Goal: Information Seeking & Learning: Learn about a topic

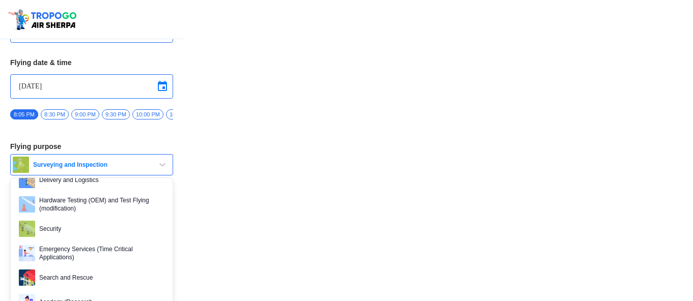
scroll to position [138, 0]
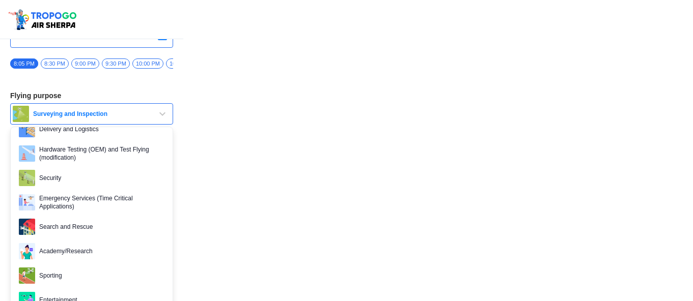
click at [99, 118] on span "Surveying and Inspection" at bounding box center [92, 114] width 127 height 8
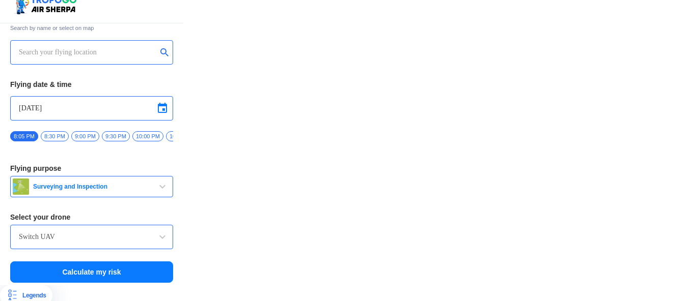
scroll to position [28, 0]
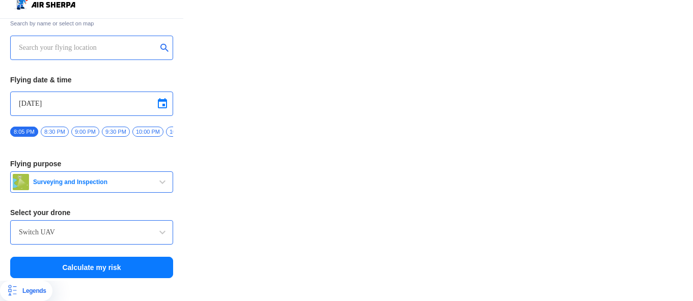
click at [98, 238] on div "Switch UAV" at bounding box center [91, 232] width 163 height 24
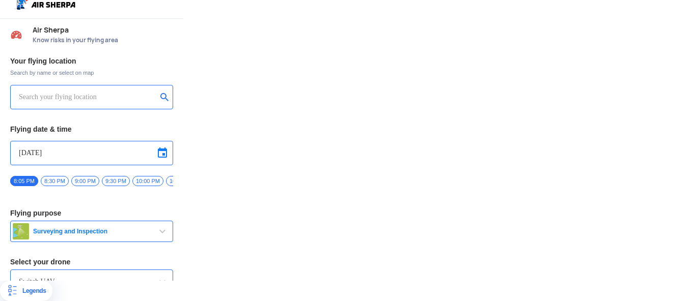
click at [98, 91] on input "text" at bounding box center [88, 97] width 138 height 12
type input "p"
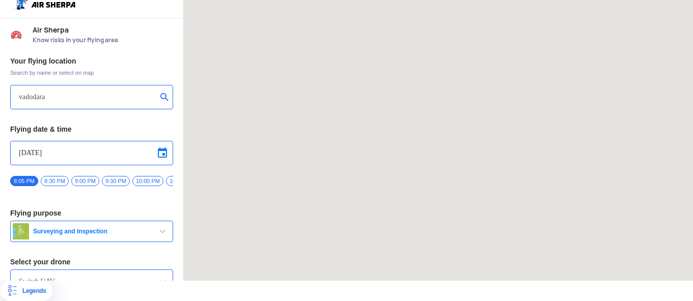
click at [160, 93] on button "submit" at bounding box center [166, 98] width 12 height 10
type input "[PERSON_NAME] Nagar, [GEOGRAPHIC_DATA], [GEOGRAPHIC_DATA], [GEOGRAPHIC_DATA]"
drag, startPoint x: 284, startPoint y: 125, endPoint x: 361, endPoint y: 205, distance: 111.6
click at [361, 205] on div at bounding box center [438, 130] width 510 height 301
drag, startPoint x: 477, startPoint y: 170, endPoint x: 341, endPoint y: 143, distance: 138.6
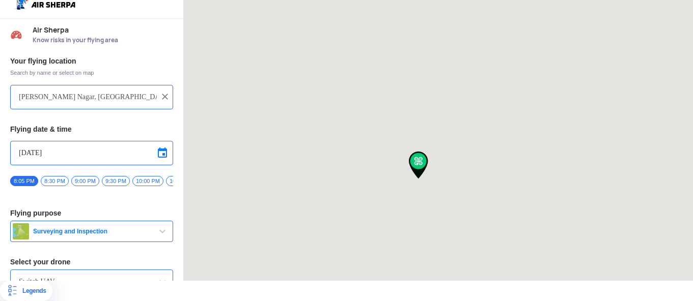
click at [341, 143] on div at bounding box center [438, 130] width 510 height 301
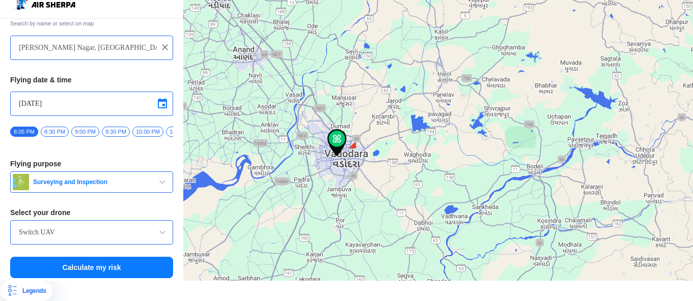
drag, startPoint x: 396, startPoint y: 183, endPoint x: 365, endPoint y: 167, distance: 34.8
click at [365, 167] on div at bounding box center [438, 130] width 510 height 301
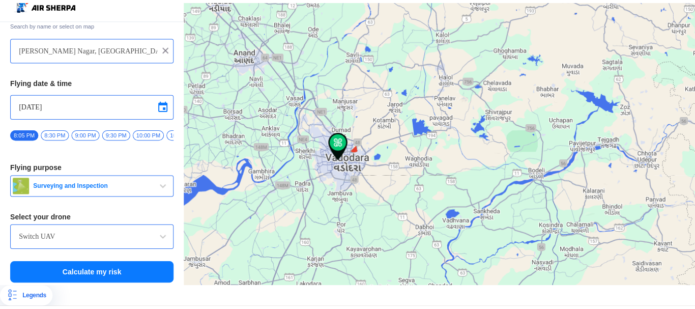
scroll to position [0, 0]
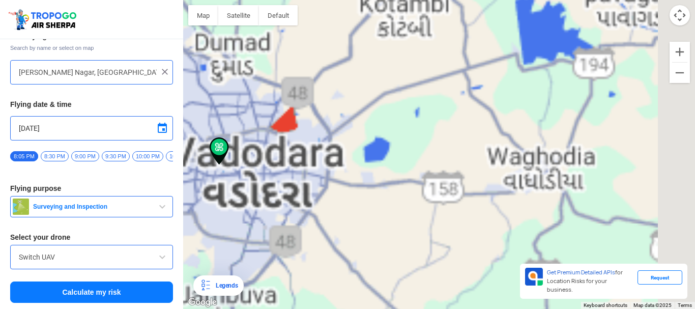
drag, startPoint x: 415, startPoint y: 188, endPoint x: 370, endPoint y: 129, distance: 74.1
click at [370, 129] on div at bounding box center [439, 154] width 512 height 309
click at [141, 206] on span "Surveying and Inspection" at bounding box center [92, 207] width 127 height 8
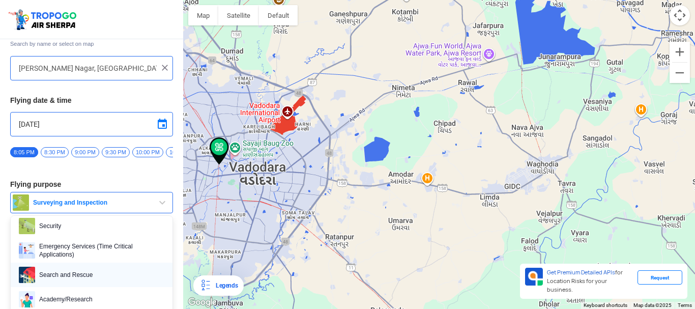
scroll to position [106, 0]
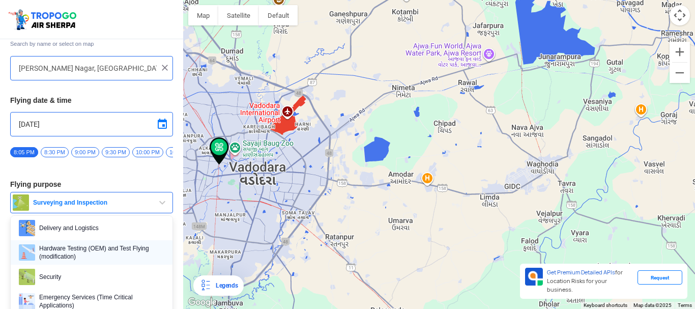
click at [122, 256] on span "Hardware Testing (OEM) and Test Flying (modification)" at bounding box center [99, 252] width 129 height 16
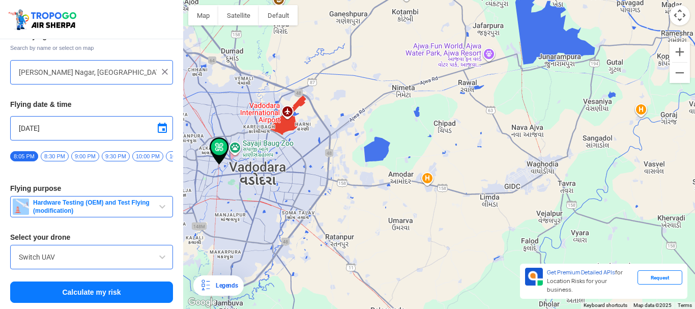
click at [159, 252] on span at bounding box center [162, 257] width 12 height 12
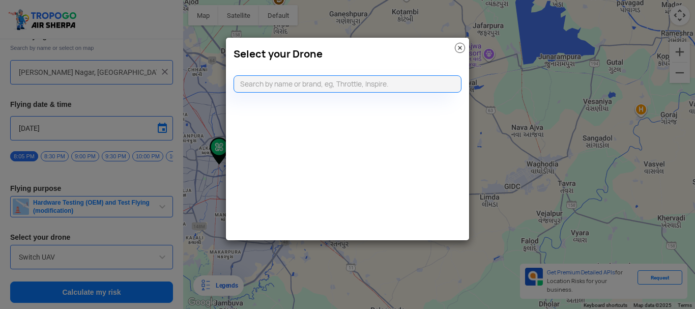
click at [105, 237] on modal-container "Select your Drone" at bounding box center [347, 154] width 695 height 309
click at [462, 49] on img at bounding box center [460, 48] width 10 height 10
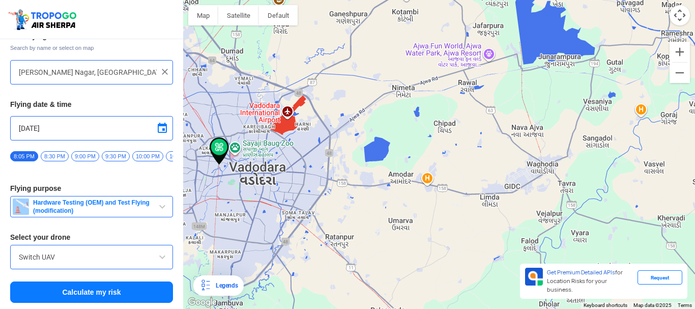
click at [132, 291] on button "Calculate my risk" at bounding box center [91, 292] width 163 height 21
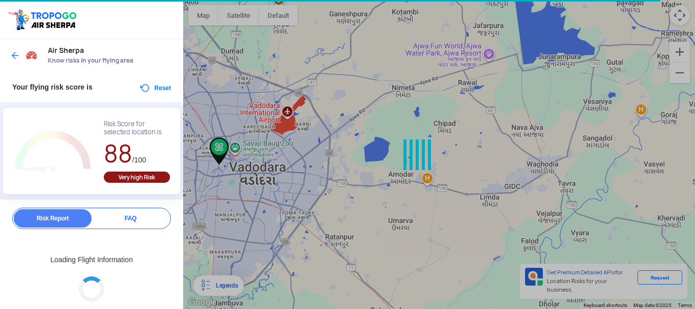
drag, startPoint x: 402, startPoint y: 198, endPoint x: 348, endPoint y: 179, distance: 57.0
click at [348, 179] on div at bounding box center [347, 154] width 695 height 309
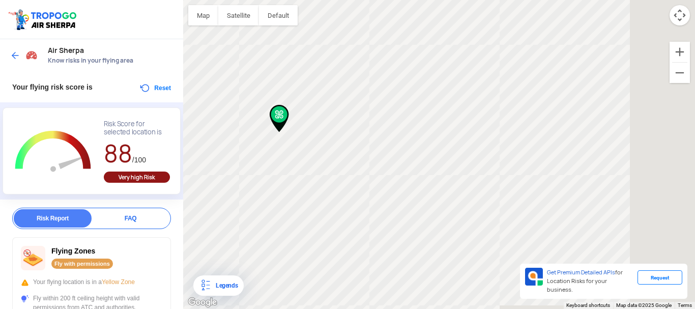
drag, startPoint x: 420, startPoint y: 178, endPoint x: 258, endPoint y: 156, distance: 163.4
click at [258, 156] on div at bounding box center [439, 154] width 512 height 309
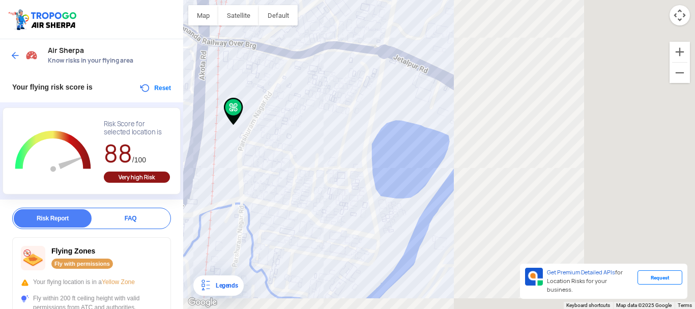
drag, startPoint x: 384, startPoint y: 174, endPoint x: 208, endPoint y: 166, distance: 175.8
click at [330, 167] on div at bounding box center [439, 154] width 512 height 309
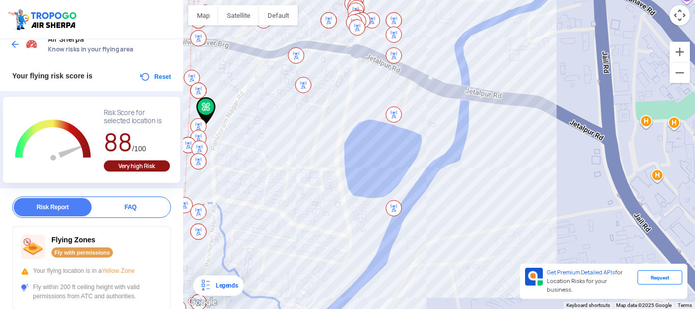
scroll to position [0, 0]
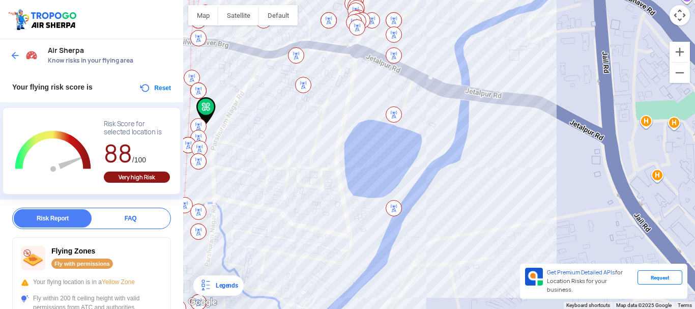
click at [15, 53] on img at bounding box center [15, 55] width 10 height 10
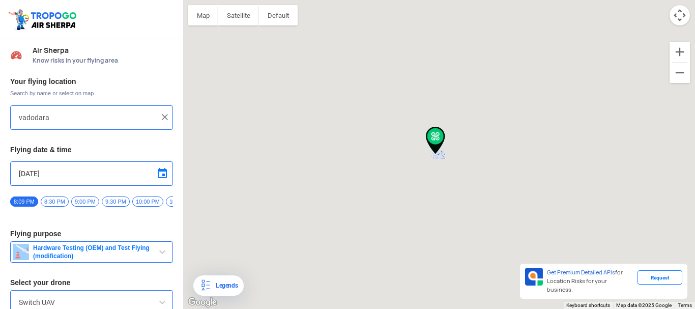
type input "[PERSON_NAME] Nagar, [GEOGRAPHIC_DATA], [GEOGRAPHIC_DATA], [GEOGRAPHIC_DATA]"
click at [164, 119] on img at bounding box center [165, 117] width 10 height 10
click at [121, 123] on input "text" at bounding box center [88, 117] width 138 height 12
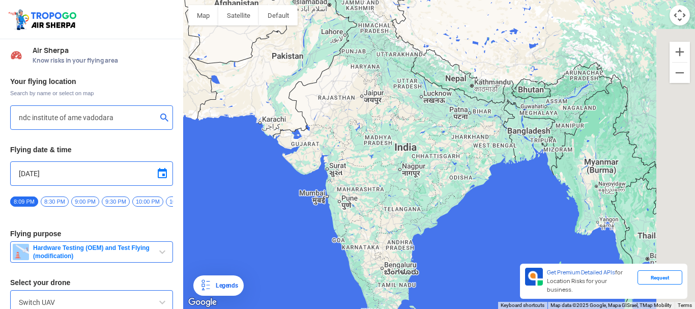
type input "ndc institute of ame vadodara"
click at [161, 119] on button "submit" at bounding box center [166, 119] width 12 height 10
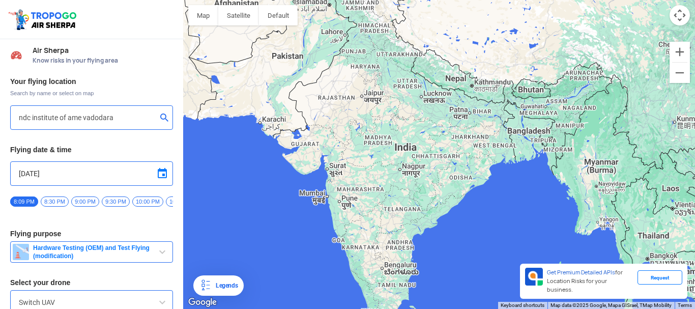
click at [163, 119] on button "submit" at bounding box center [166, 119] width 12 height 10
click at [160, 117] on button "submit" at bounding box center [166, 119] width 12 height 10
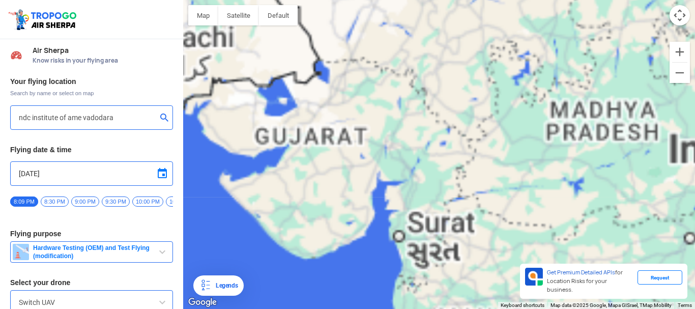
drag, startPoint x: 294, startPoint y: 146, endPoint x: 425, endPoint y: 173, distance: 133.6
click at [425, 173] on div at bounding box center [439, 154] width 512 height 309
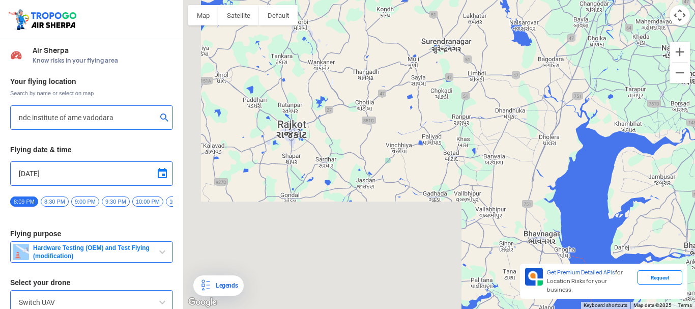
drag, startPoint x: 316, startPoint y: 204, endPoint x: 366, endPoint y: 159, distance: 67.1
click at [366, 134] on div at bounding box center [439, 154] width 512 height 309
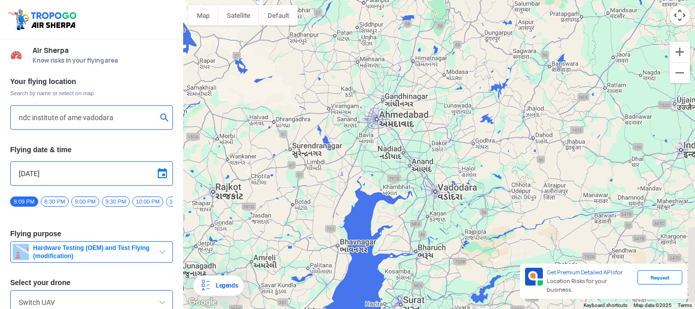
drag, startPoint x: 412, startPoint y: 188, endPoint x: 310, endPoint y: 216, distance: 106.0
click at [310, 216] on div at bounding box center [439, 154] width 512 height 309
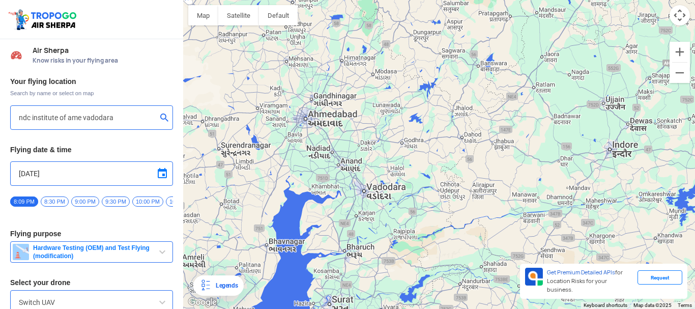
drag, startPoint x: 437, startPoint y: 186, endPoint x: 360, endPoint y: 179, distance: 77.2
click at [364, 179] on div at bounding box center [439, 154] width 512 height 309
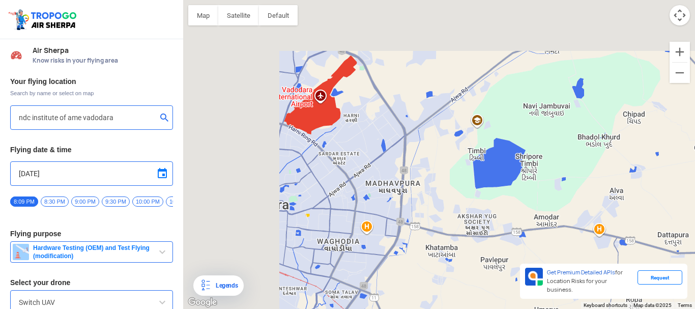
drag, startPoint x: 292, startPoint y: 186, endPoint x: 483, endPoint y: 240, distance: 198.8
click at [483, 240] on div at bounding box center [439, 154] width 512 height 309
click at [244, 18] on button "Satellite" at bounding box center [238, 15] width 41 height 20
click at [285, 18] on button "button" at bounding box center [278, 15] width 39 height 20
click at [196, 12] on button "Map" at bounding box center [203, 15] width 30 height 20
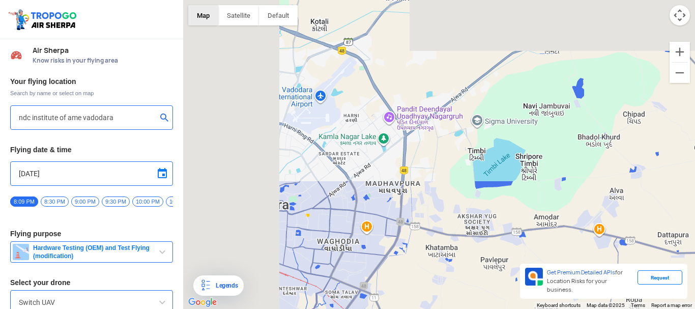
click at [211, 14] on button "Map" at bounding box center [203, 15] width 30 height 20
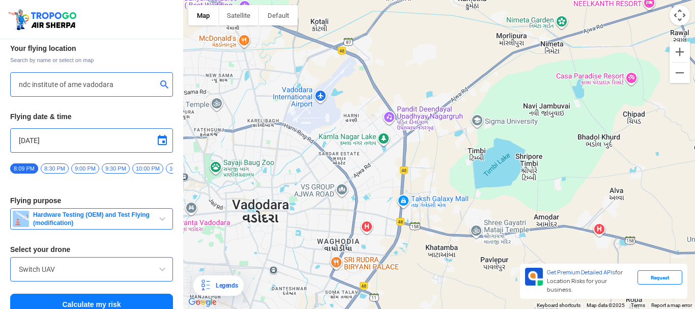
scroll to position [49, 0]
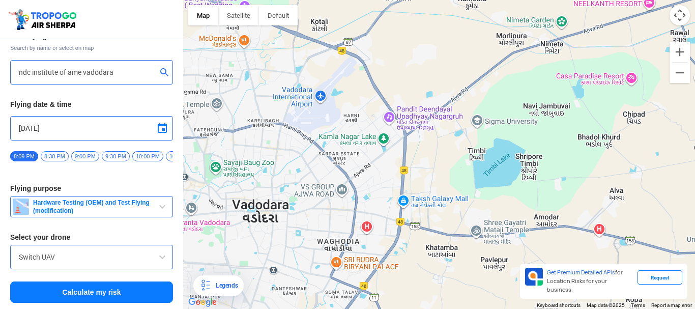
click at [115, 295] on button "Calculate my risk" at bounding box center [91, 292] width 163 height 21
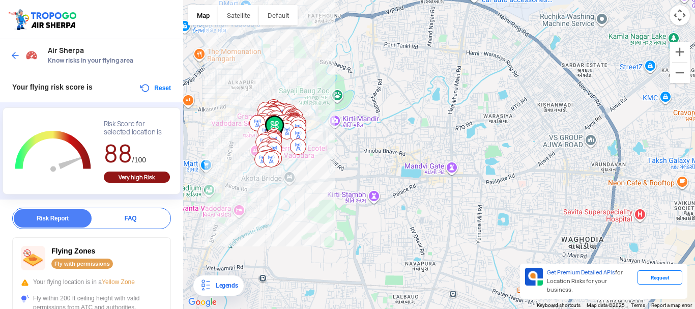
drag, startPoint x: 459, startPoint y: 176, endPoint x: 276, endPoint y: 145, distance: 186.0
click at [276, 145] on img at bounding box center [274, 150] width 16 height 16
click at [10, 57] on img at bounding box center [15, 55] width 10 height 10
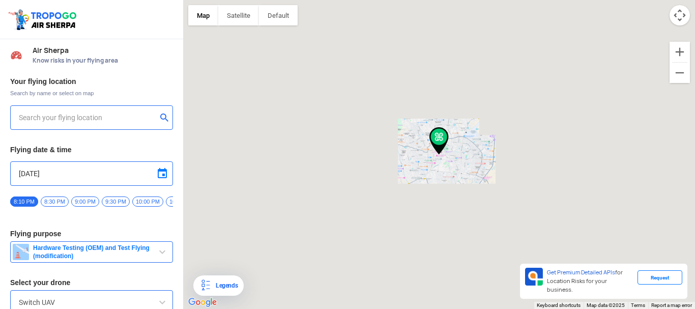
click at [103, 124] on div at bounding box center [91, 117] width 163 height 24
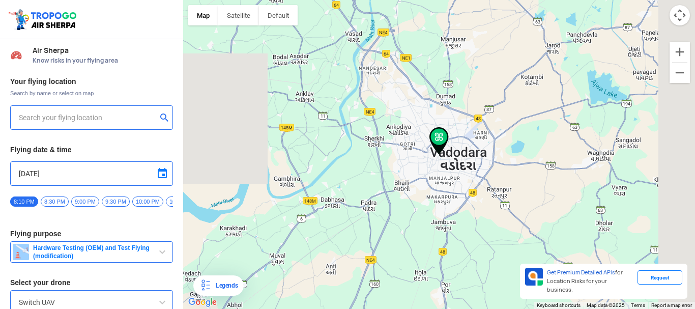
click at [101, 120] on input "text" at bounding box center [88, 117] width 138 height 12
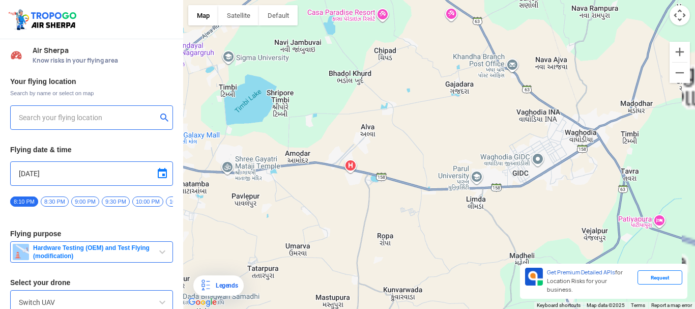
drag, startPoint x: 401, startPoint y: 155, endPoint x: 326, endPoint y: 213, distance: 95.0
click at [326, 213] on div at bounding box center [439, 154] width 512 height 309
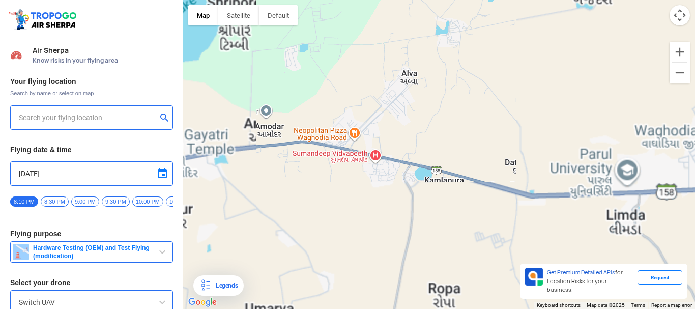
click at [387, 101] on div at bounding box center [439, 154] width 512 height 309
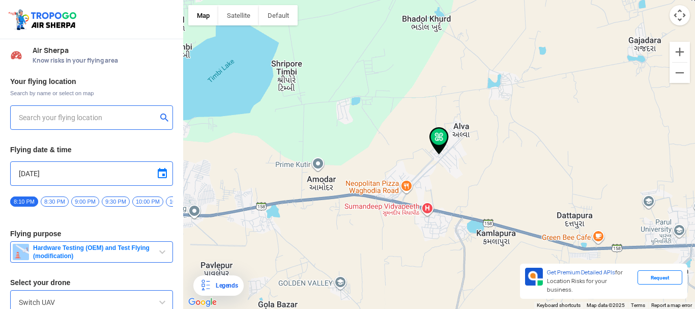
type input "[GEOGRAPHIC_DATA][PERSON_NAME], [GEOGRAPHIC_DATA]"
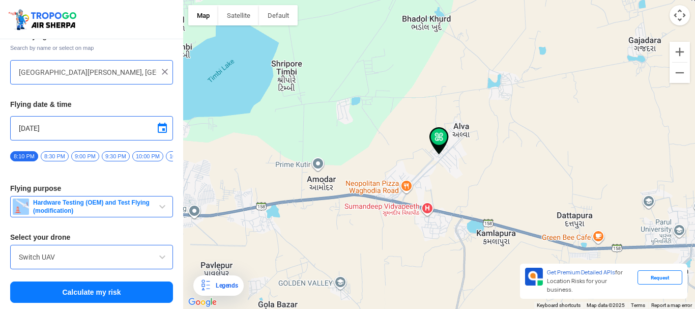
click at [132, 290] on button "Calculate my risk" at bounding box center [91, 292] width 163 height 21
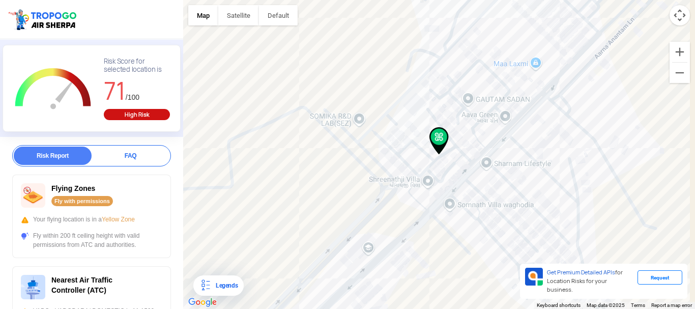
scroll to position [0, 0]
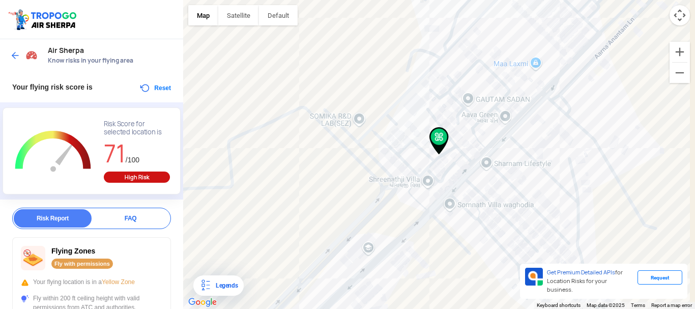
click at [113, 218] on div "FAQ" at bounding box center [131, 218] width 78 height 18
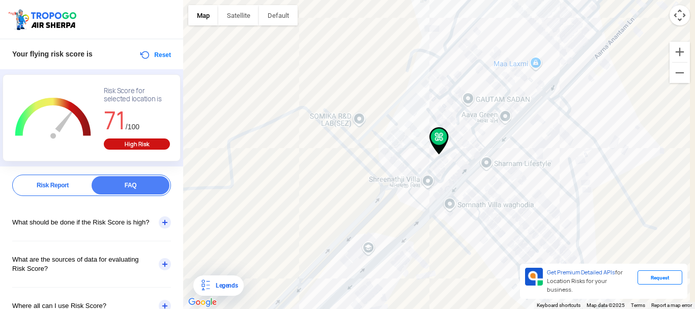
scroll to position [51, 0]
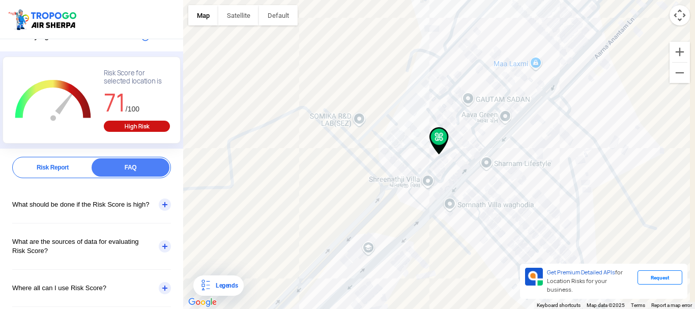
click at [165, 197] on div "What should be done if the Risk Score is high?" at bounding box center [91, 204] width 159 height 37
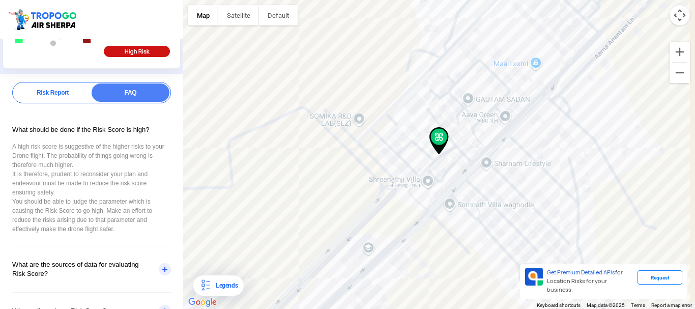
scroll to position [153, 0]
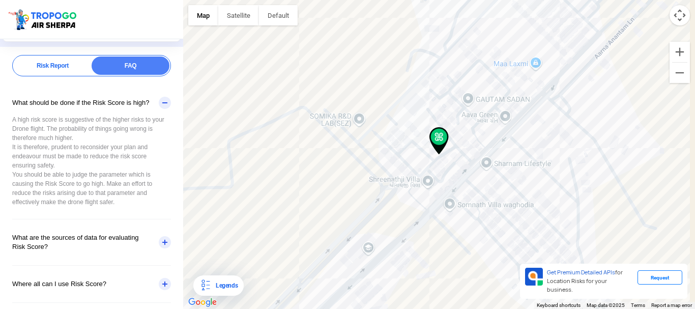
click at [144, 104] on div "What should be done if the Risk Score is high?" at bounding box center [91, 103] width 159 height 37
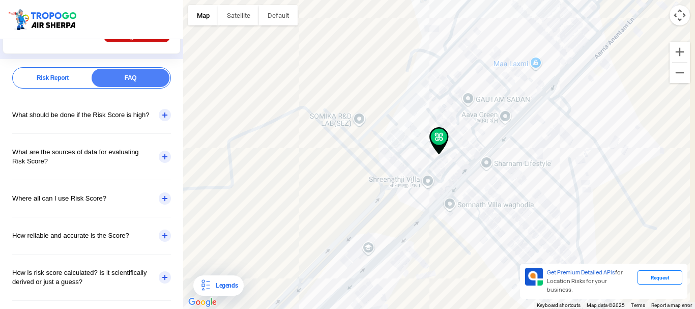
scroll to position [141, 0]
click at [158, 153] on div "What are the sources of data for evaluating Risk Score?" at bounding box center [91, 157] width 159 height 46
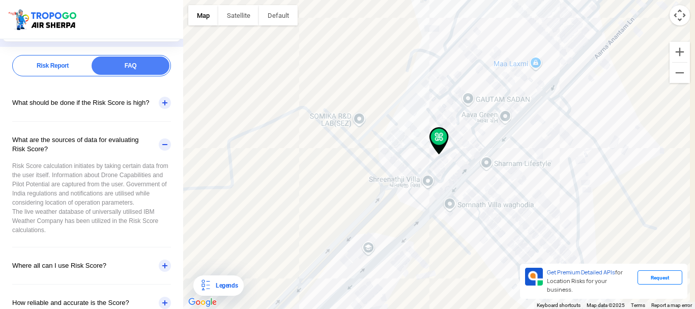
click at [157, 132] on div "What are the sources of data for evaluating Risk Score?" at bounding box center [91, 145] width 159 height 46
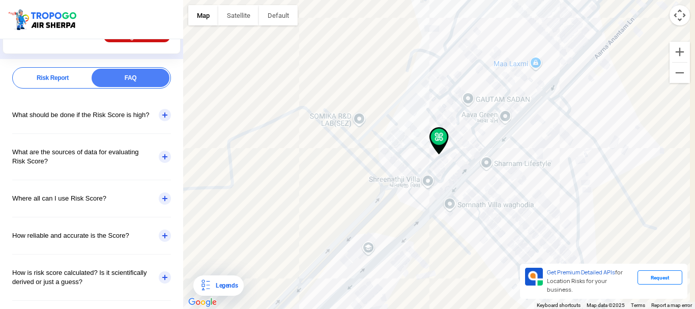
click at [132, 249] on div "How reliable and accurate is the Score?" at bounding box center [91, 235] width 159 height 37
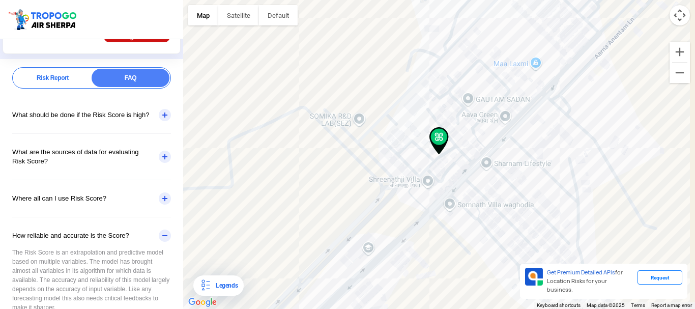
scroll to position [153, 0]
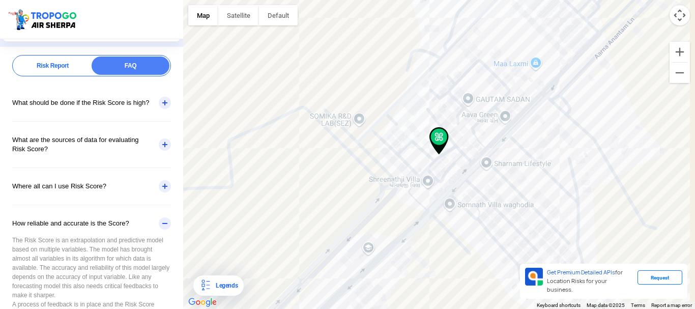
click at [134, 214] on div "How reliable and accurate is the Score?" at bounding box center [91, 223] width 159 height 37
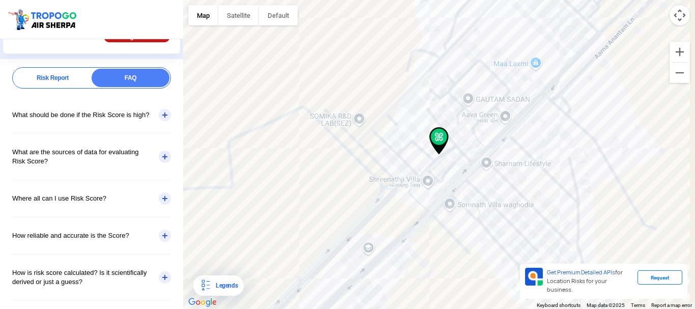
click at [68, 81] on div "Risk Report" at bounding box center [53, 78] width 78 height 18
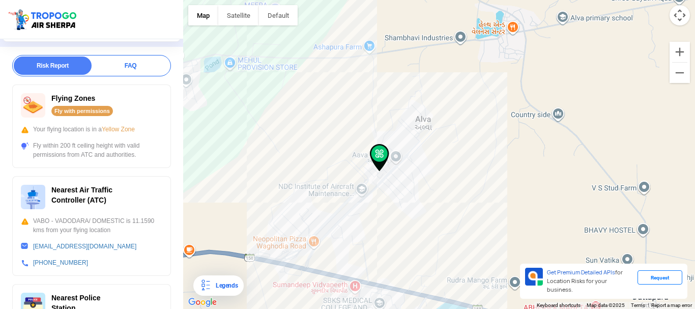
drag, startPoint x: 415, startPoint y: 160, endPoint x: 400, endPoint y: 178, distance: 23.8
click at [400, 178] on div at bounding box center [439, 154] width 512 height 309
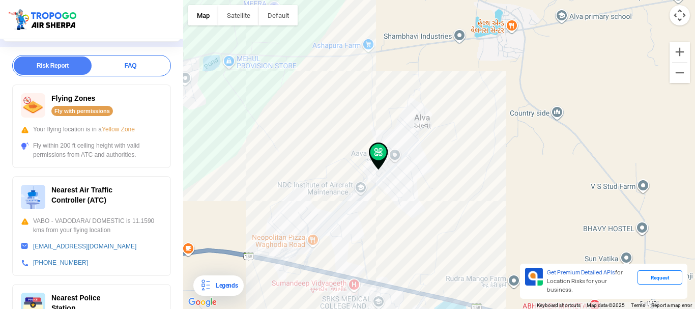
click at [116, 128] on span "Yellow Zone" at bounding box center [118, 129] width 33 height 7
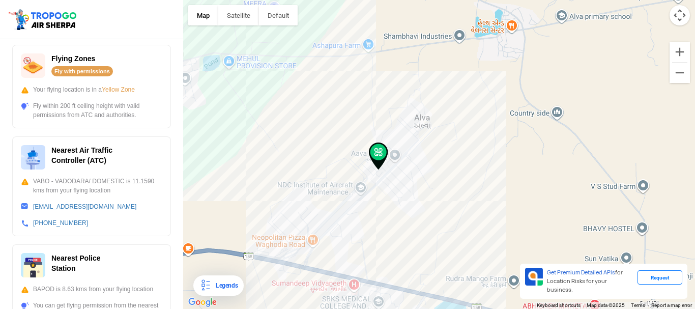
scroll to position [204, 0]
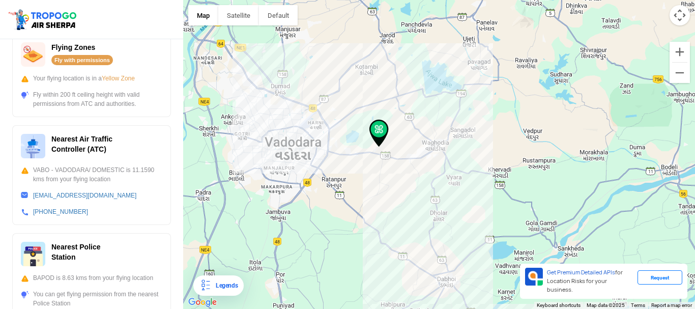
drag, startPoint x: 480, startPoint y: 173, endPoint x: 412, endPoint y: 158, distance: 68.8
click at [412, 158] on div at bounding box center [439, 154] width 512 height 309
click at [390, 172] on div at bounding box center [439, 154] width 512 height 309
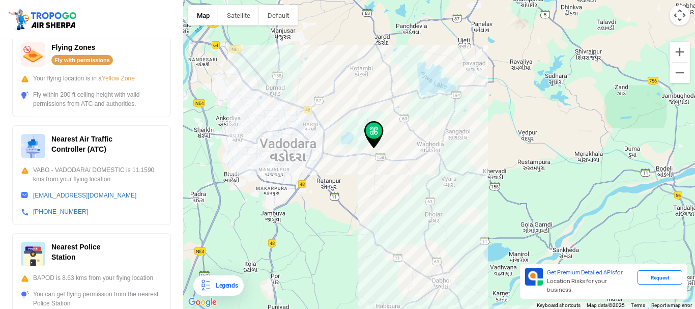
drag, startPoint x: 390, startPoint y: 172, endPoint x: 383, endPoint y: 175, distance: 7.6
click at [383, 175] on div at bounding box center [439, 154] width 512 height 309
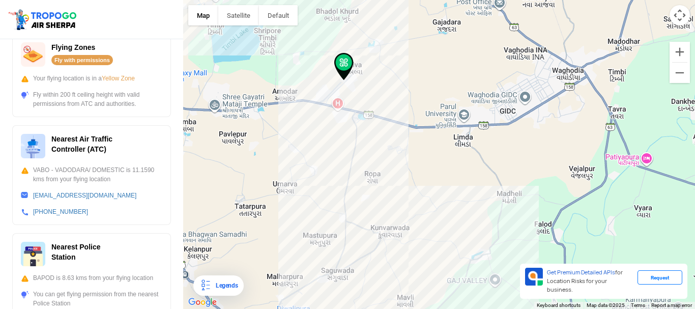
drag, startPoint x: 401, startPoint y: 135, endPoint x: 398, endPoint y: 189, distance: 53.5
click at [398, 189] on div at bounding box center [439, 154] width 512 height 309
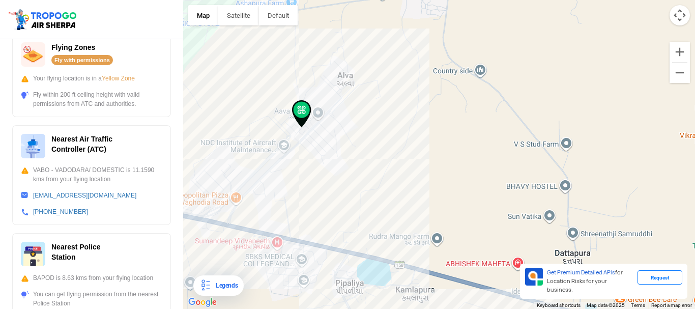
click at [410, 131] on div at bounding box center [439, 154] width 512 height 309
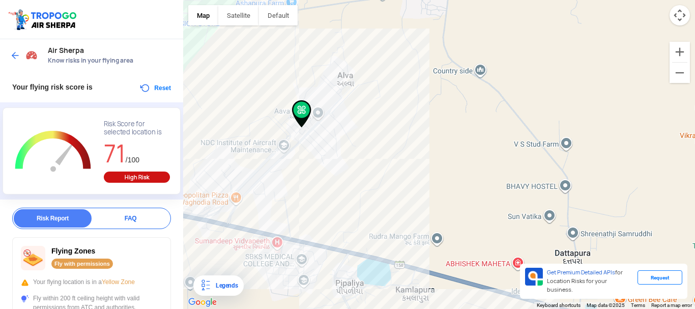
drag, startPoint x: 16, startPoint y: 49, endPoint x: 27, endPoint y: 53, distance: 11.6
click at [16, 49] on div at bounding box center [25, 55] width 30 height 18
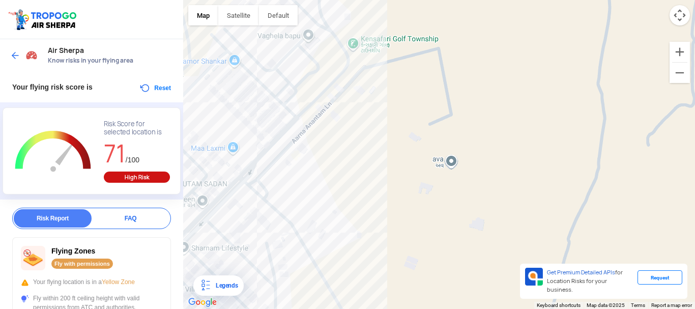
click at [7, 55] on div "Air Sherpa Know risks in your flying area" at bounding box center [91, 55] width 183 height 33
click at [14, 55] on img at bounding box center [15, 55] width 10 height 10
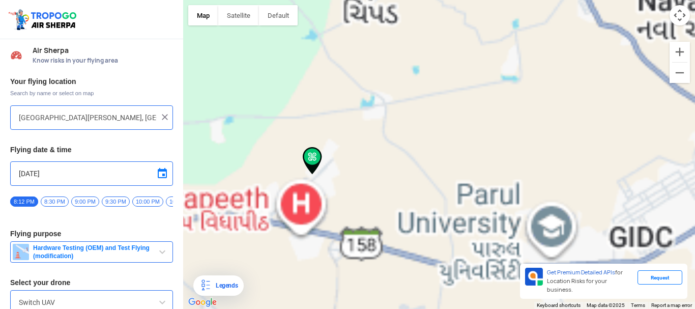
drag, startPoint x: 384, startPoint y: 133, endPoint x: 419, endPoint y: 116, distance: 39.2
click at [437, 106] on div at bounding box center [439, 154] width 512 height 309
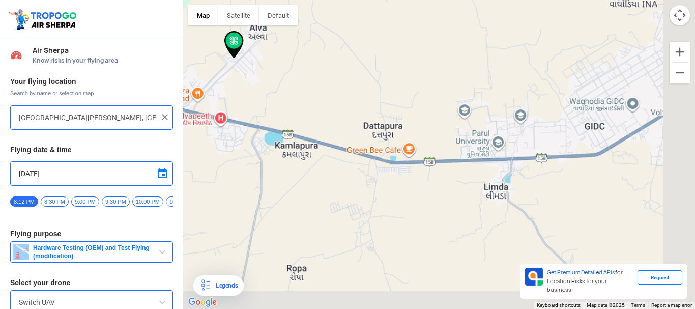
drag, startPoint x: 518, startPoint y: 198, endPoint x: 304, endPoint y: 53, distance: 258.4
click at [304, 53] on div at bounding box center [439, 154] width 512 height 309
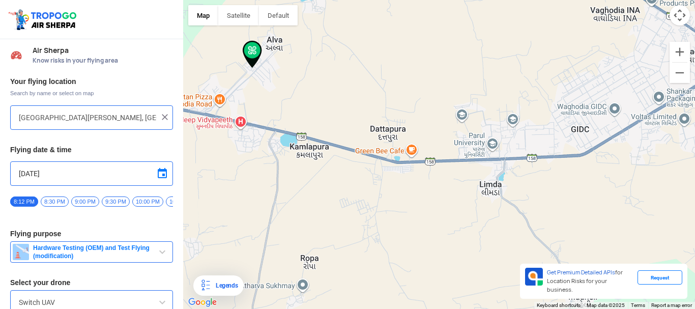
click at [355, 116] on div at bounding box center [439, 154] width 512 height 309
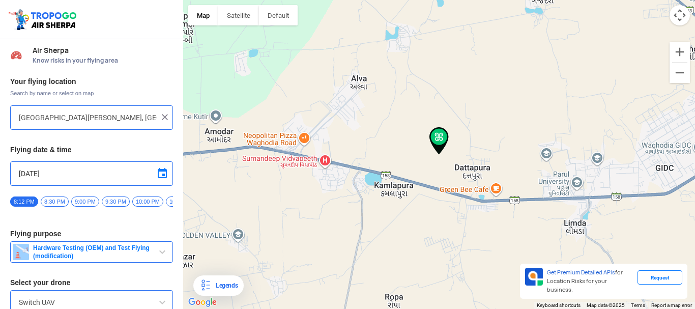
type input "[GEOGRAPHIC_DATA], [GEOGRAPHIC_DATA], [GEOGRAPHIC_DATA]"
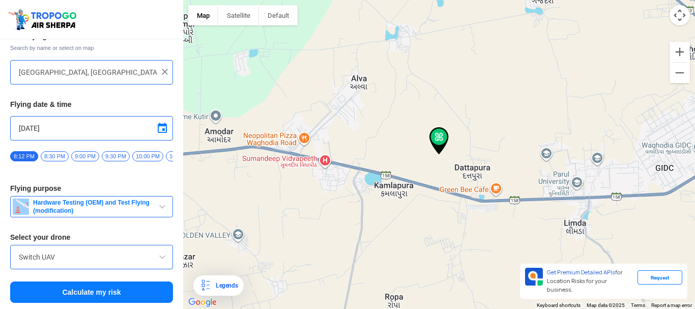
click at [105, 301] on div "Your flying location Search by name or select on map [GEOGRAPHIC_DATA], [GEOGRA…" at bounding box center [91, 167] width 183 height 283
click at [108, 293] on button "Calculate my risk" at bounding box center [91, 292] width 163 height 21
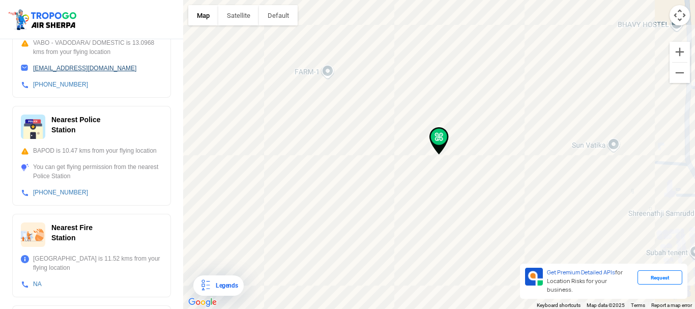
scroll to position [190, 0]
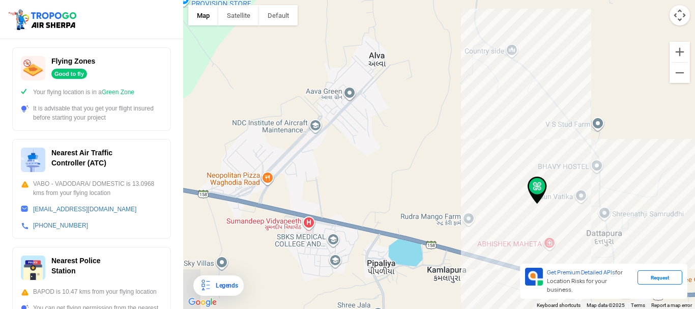
drag, startPoint x: 398, startPoint y: 176, endPoint x: 468, endPoint y: 200, distance: 74.4
click at [468, 200] on div at bounding box center [439, 154] width 512 height 309
click at [402, 130] on div at bounding box center [439, 154] width 512 height 309
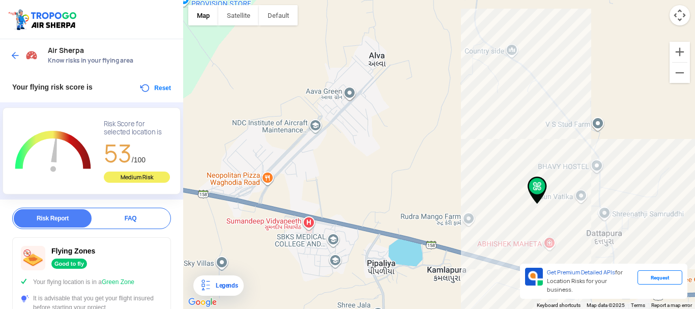
click at [18, 55] on img at bounding box center [15, 55] width 10 height 10
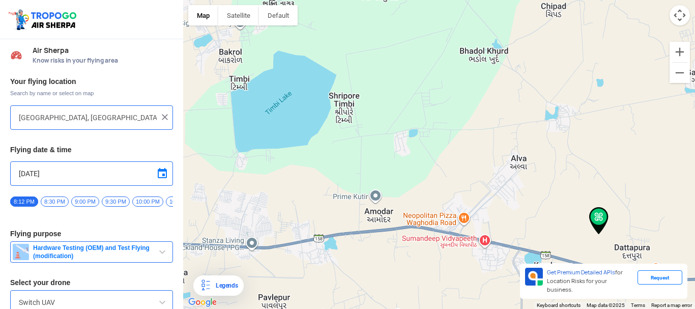
drag, startPoint x: 512, startPoint y: 147, endPoint x: 451, endPoint y: 130, distance: 63.4
click at [451, 130] on div at bounding box center [439, 154] width 512 height 309
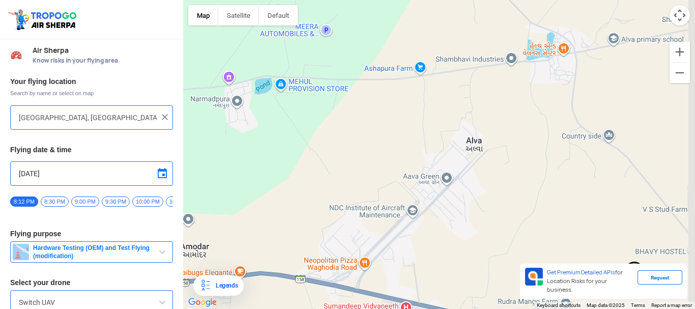
drag, startPoint x: 481, startPoint y: 150, endPoint x: 409, endPoint y: 104, distance: 85.0
click at [409, 104] on div at bounding box center [439, 154] width 512 height 309
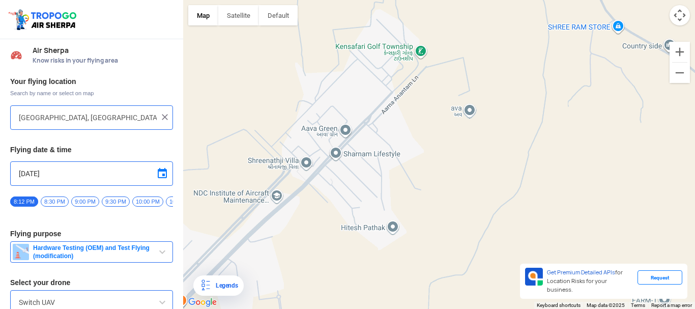
click at [280, 199] on div at bounding box center [439, 154] width 512 height 309
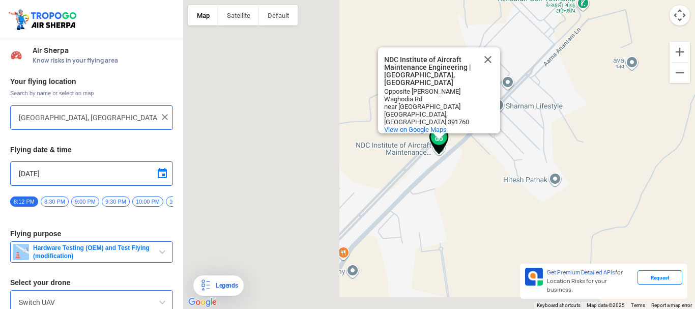
type input "[PERSON_NAME], [GEOGRAPHIC_DATA] 391760, [GEOGRAPHIC_DATA]"
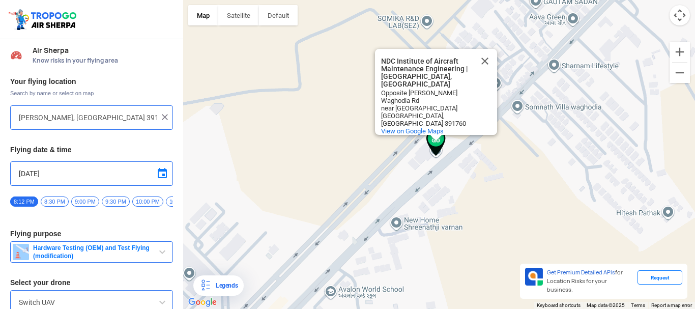
click at [440, 159] on div "NDC Institute of Aircraft Maintenance Engineering | [GEOGRAPHIC_DATA], [GEOGRAP…" at bounding box center [439, 154] width 512 height 309
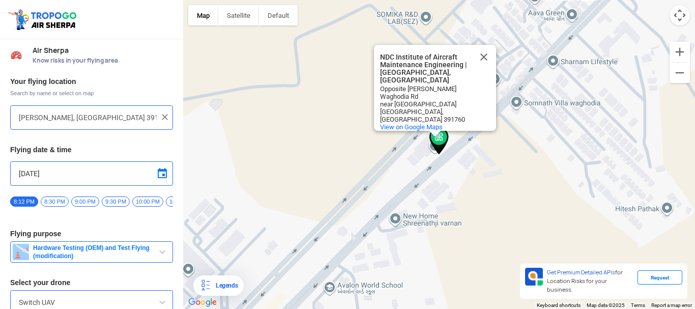
click at [157, 177] on span at bounding box center [162, 173] width 12 height 12
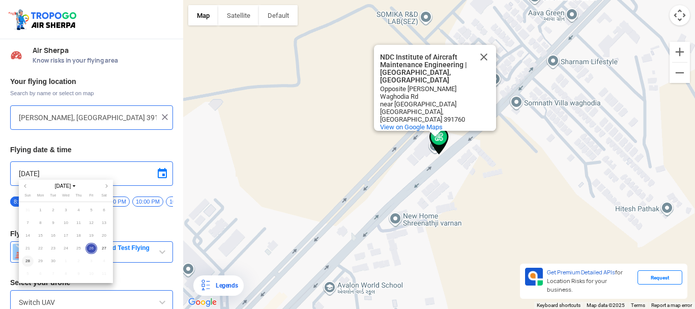
click at [30, 258] on span "28" at bounding box center [28, 262] width 12 height 12
type input "[DATE]"
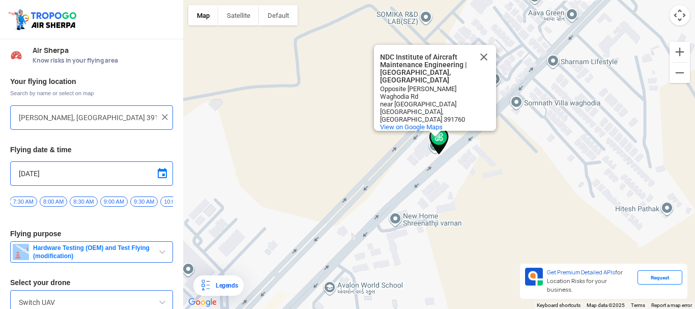
scroll to position [0, 474]
click at [76, 199] on span "8:30 AM" at bounding box center [68, 202] width 27 height 10
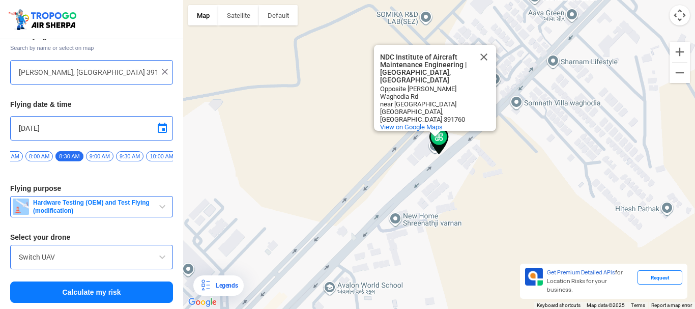
click at [101, 256] on input "Switch UAV" at bounding box center [92, 257] width 146 height 12
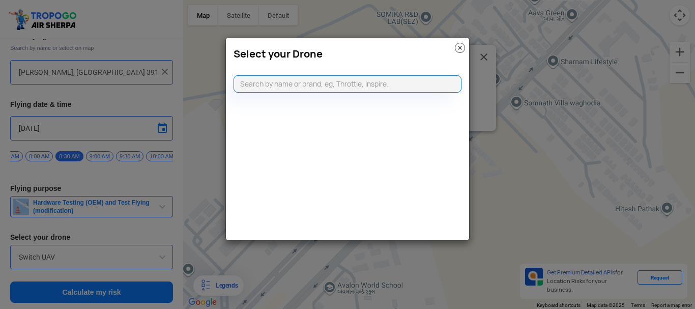
drag, startPoint x: 454, startPoint y: 45, endPoint x: 420, endPoint y: 60, distance: 36.9
click at [453, 45] on div "Select your Drone" at bounding box center [347, 51] width 243 height 27
click at [155, 261] on modal-container "Select your Drone" at bounding box center [347, 154] width 695 height 309
click at [159, 257] on modal-container "Select your Drone" at bounding box center [347, 154] width 695 height 309
click at [460, 48] on img at bounding box center [460, 48] width 10 height 10
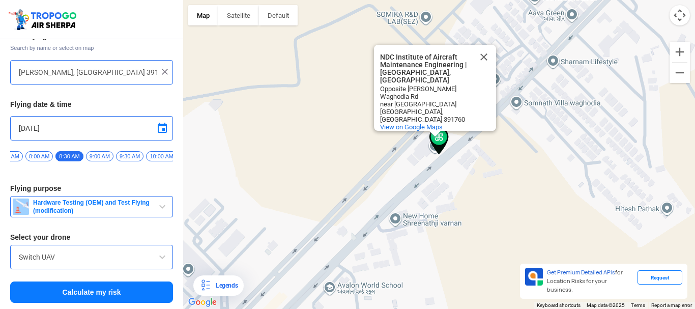
click at [144, 203] on span "Hardware Testing (OEM) and Test Flying (modification)" at bounding box center [92, 207] width 127 height 16
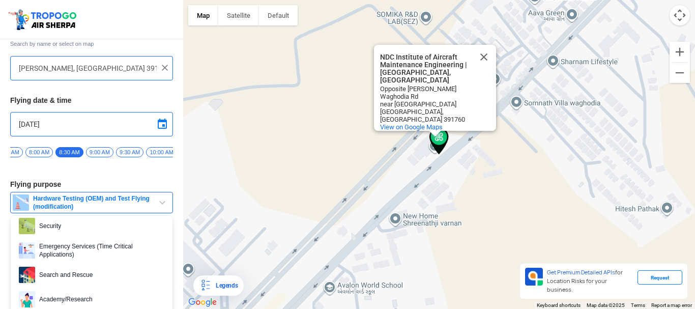
scroll to position [138, 0]
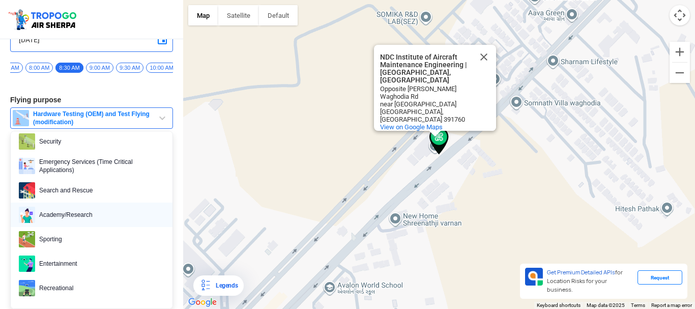
click at [74, 214] on span "Academy/Research" at bounding box center [99, 215] width 129 height 16
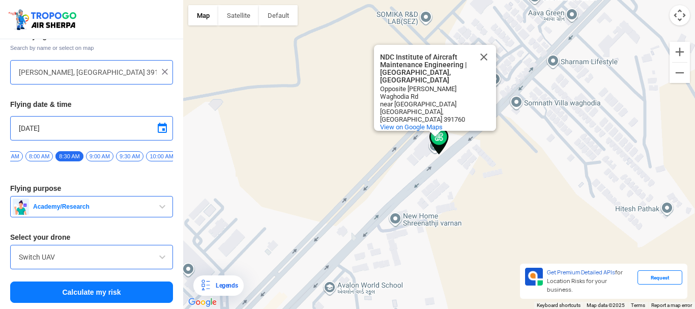
scroll to position [49, 0]
click at [93, 300] on button "Calculate my risk" at bounding box center [91, 292] width 163 height 21
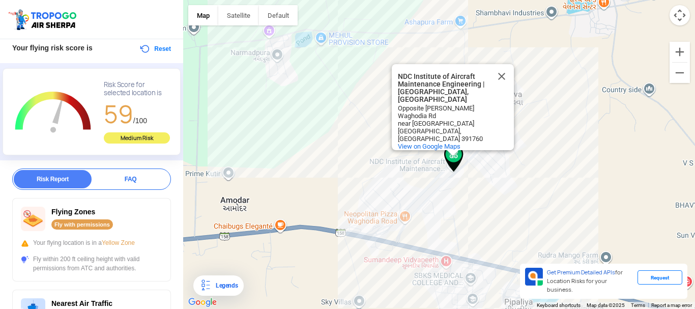
scroll to position [102, 0]
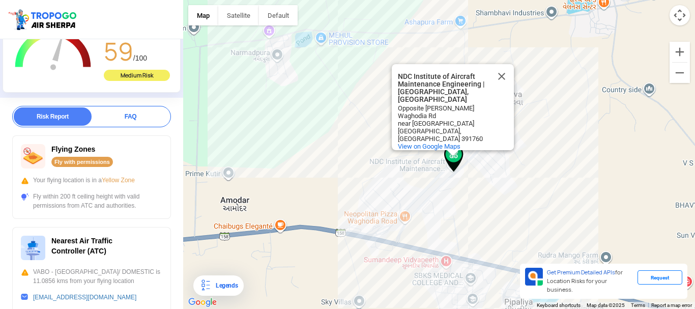
drag, startPoint x: 58, startPoint y: 194, endPoint x: 77, endPoint y: 196, distance: 19.4
click at [77, 196] on div "Fly within 200 ft ceiling height with valid permissions from ATC and authoritie…" at bounding box center [92, 201] width 142 height 18
click at [88, 208] on div "Fly within 200 ft ceiling height with valid permissions from ATC and authoritie…" at bounding box center [92, 201] width 142 height 18
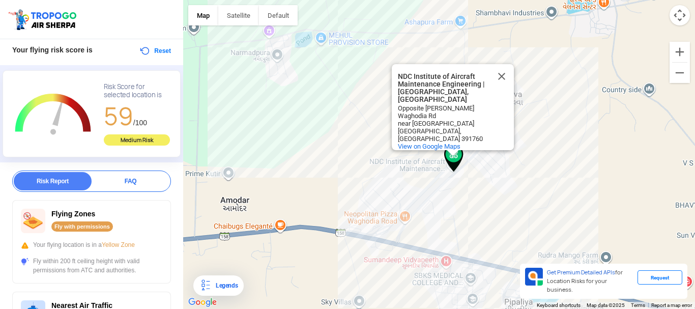
scroll to position [0, 0]
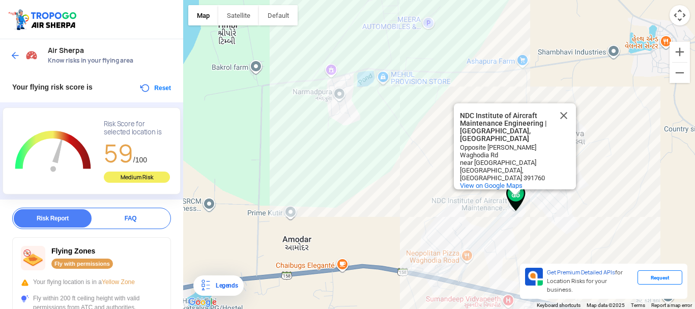
drag, startPoint x: 401, startPoint y: 185, endPoint x: 341, endPoint y: 233, distance: 77.5
click at [345, 234] on div "NDC Institute of Aircraft Maintenance Engineering | [GEOGRAPHIC_DATA], [GEOGRAP…" at bounding box center [439, 154] width 512 height 309
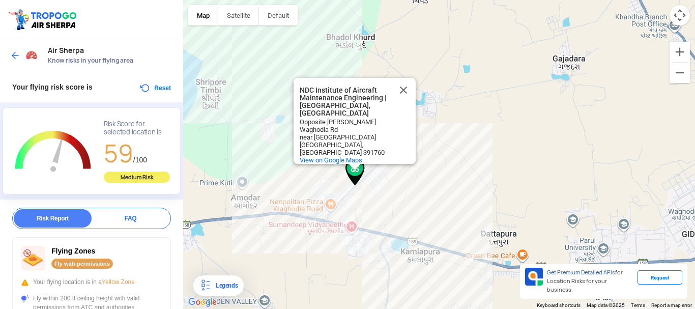
drag, startPoint x: 287, startPoint y: 232, endPoint x: 409, endPoint y: 177, distance: 134.5
click at [409, 177] on div "NDC Institute of Aircraft Maintenance Engineering | [GEOGRAPHIC_DATA], [GEOGRAP…" at bounding box center [439, 154] width 512 height 309
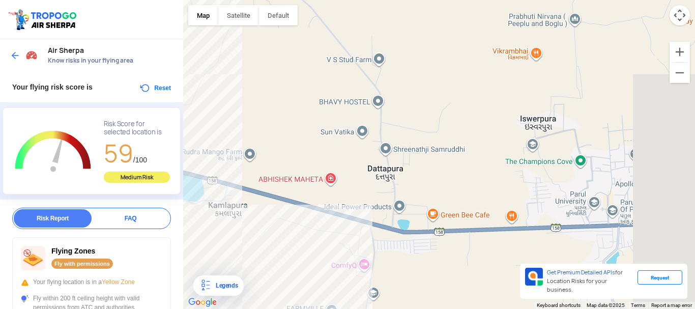
drag, startPoint x: 479, startPoint y: 211, endPoint x: 234, endPoint y: 100, distance: 268.6
click at [234, 100] on div "NDC Institute of Aircraft Maintenance Engineering | [GEOGRAPHIC_DATA], [GEOGRAP…" at bounding box center [439, 154] width 512 height 309
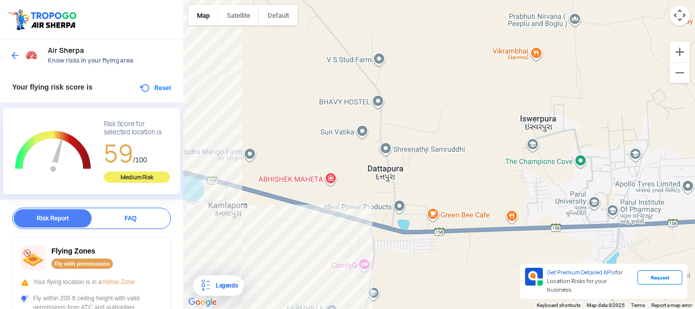
click at [13, 48] on div at bounding box center [25, 55] width 30 height 18
click at [16, 53] on img at bounding box center [15, 55] width 10 height 10
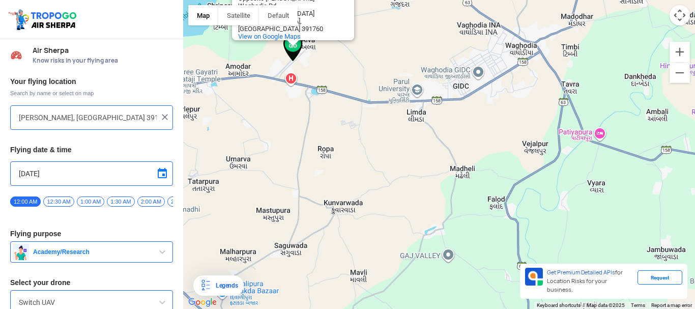
drag, startPoint x: 359, startPoint y: 126, endPoint x: 396, endPoint y: 196, distance: 78.6
click at [394, 192] on div "NDC Institute of Aircraft Maintenance Engineering | [GEOGRAPHIC_DATA], [GEOGRAP…" at bounding box center [439, 154] width 512 height 309
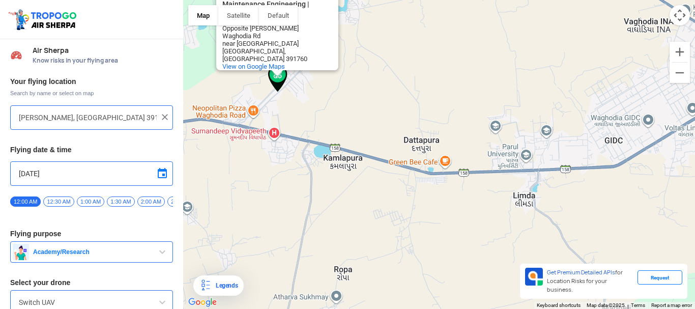
click at [396, 148] on div "NDC Institute of Aircraft Maintenance Engineering | [GEOGRAPHIC_DATA], [GEOGRAP…" at bounding box center [439, 154] width 512 height 309
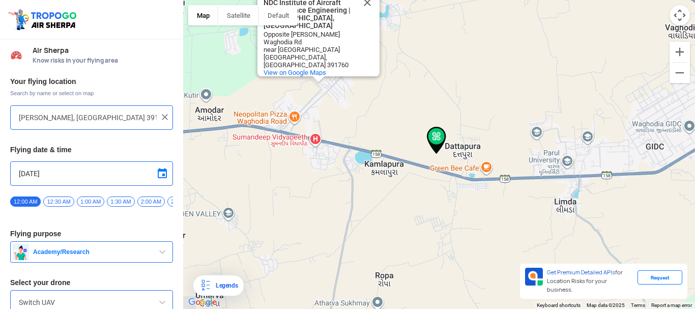
type input "[GEOGRAPHIC_DATA], [GEOGRAPHIC_DATA], [GEOGRAPHIC_DATA]"
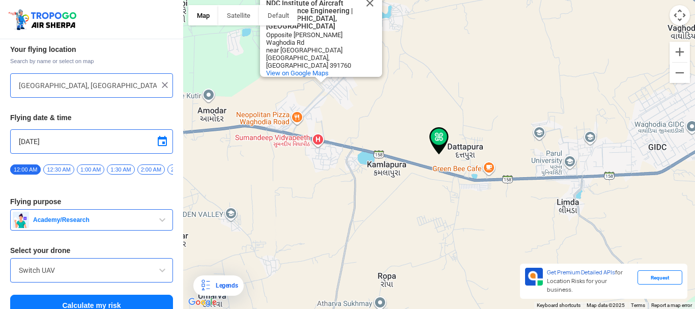
scroll to position [49, 0]
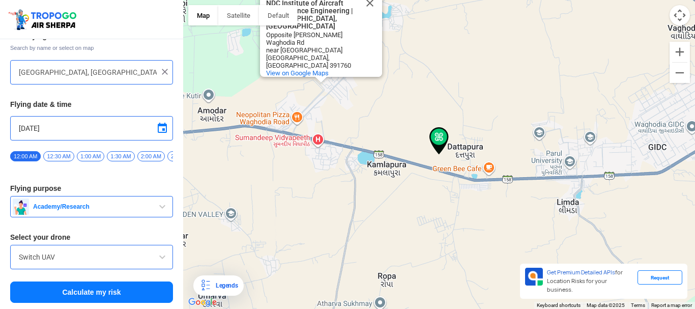
click at [89, 290] on button "Calculate my risk" at bounding box center [91, 292] width 163 height 21
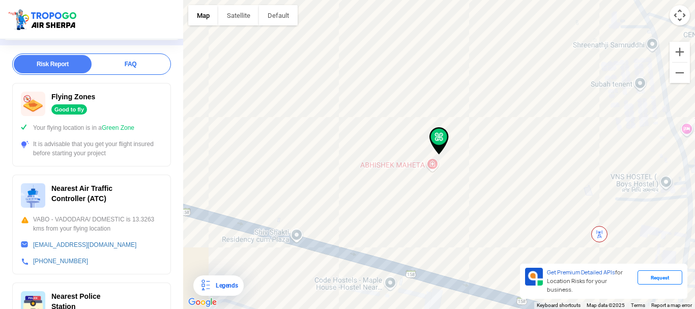
scroll to position [0, 0]
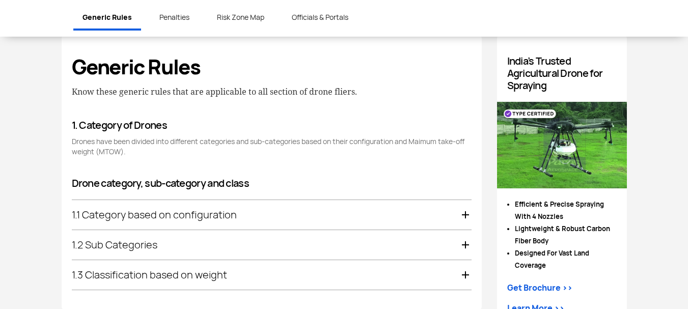
scroll to position [560, 0]
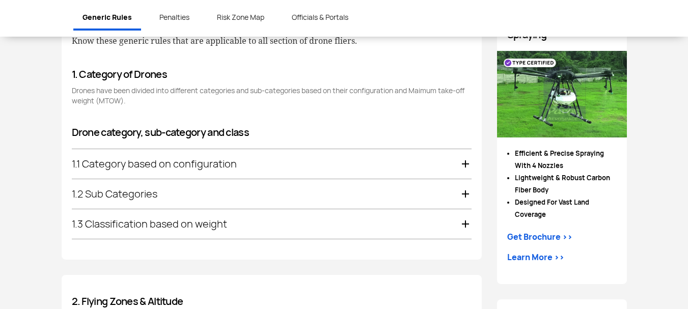
click at [248, 164] on div "1.1 Category based on configuration" at bounding box center [272, 164] width 400 height 30
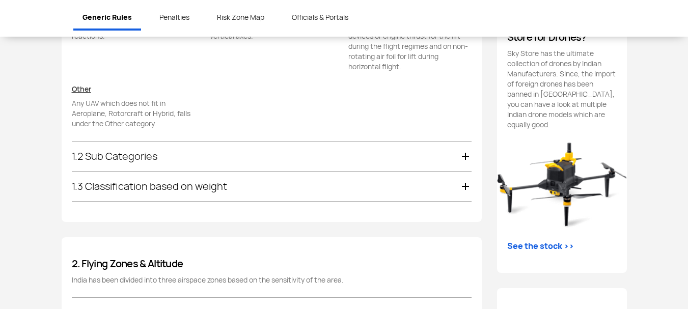
scroll to position [862, 0]
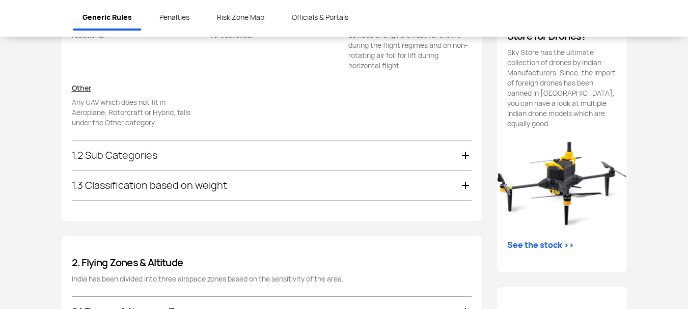
click at [146, 163] on div "1.2 Sub Categories" at bounding box center [272, 156] width 400 height 30
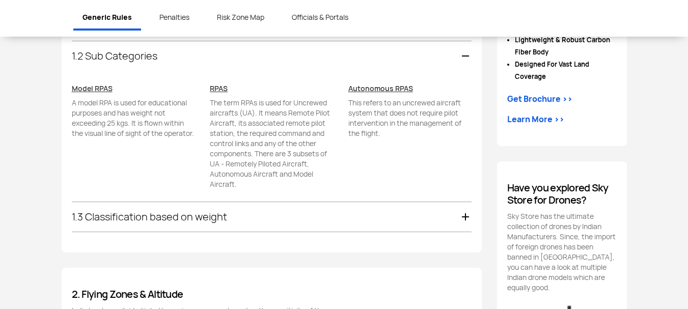
scroll to position [688, 0]
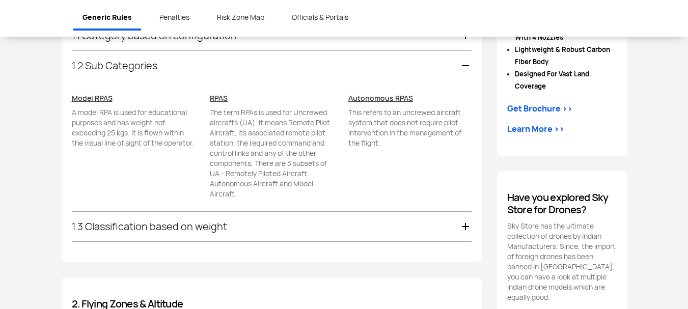
click at [218, 219] on div "1.3 Classification based on weight" at bounding box center [272, 227] width 400 height 30
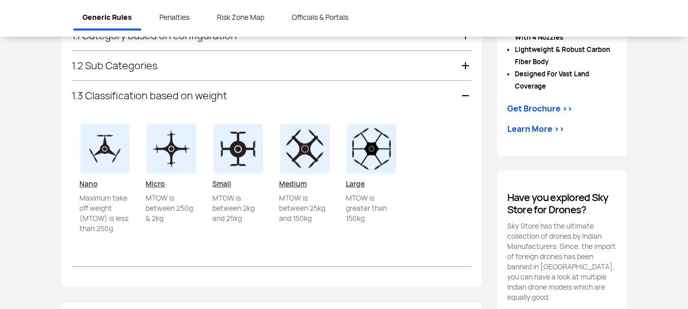
scroll to position [718, 0]
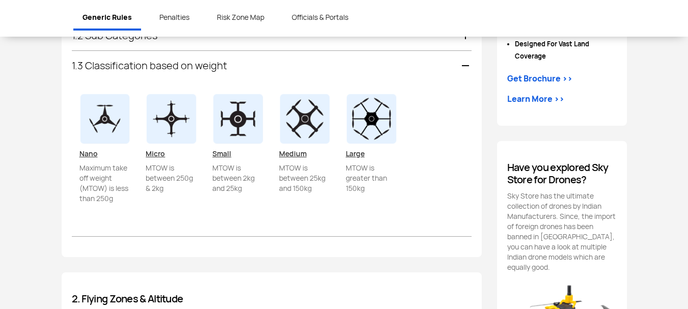
click at [214, 69] on div "1.3 Classification based on weight" at bounding box center [272, 66] width 400 height 30
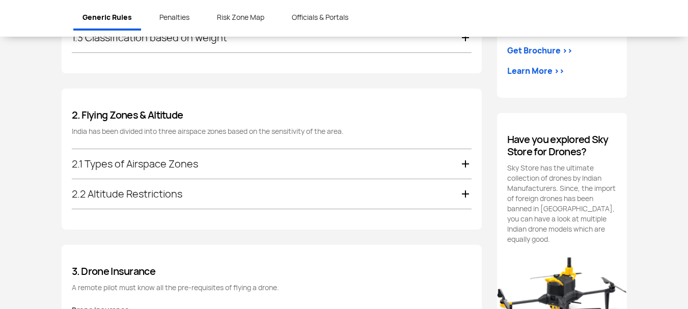
scroll to position [769, 0]
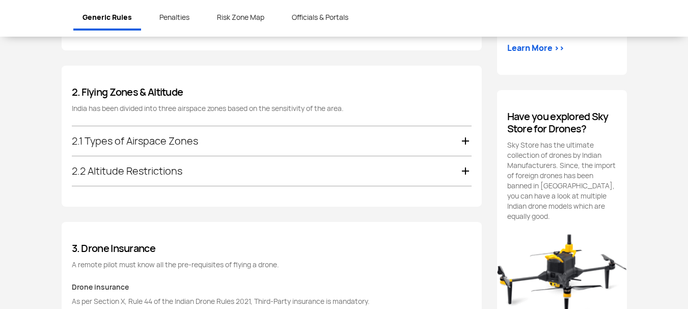
click at [168, 133] on div "2.1 Types of Airspace Zones" at bounding box center [272, 141] width 400 height 30
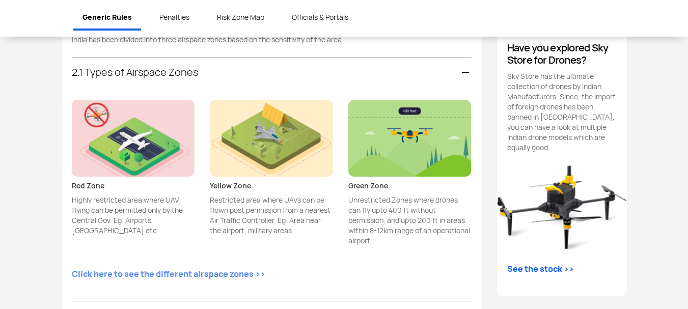
scroll to position [845, 0]
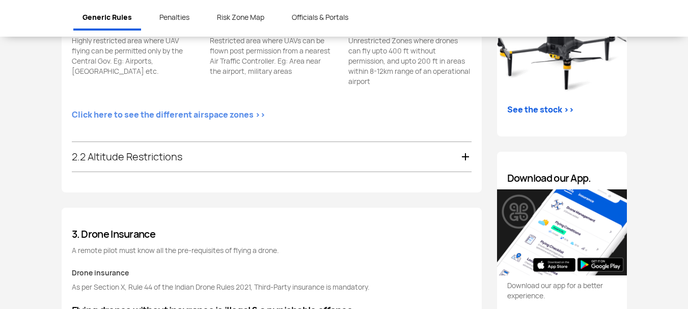
click at [169, 152] on div "2.2 Altitude Restrictions" at bounding box center [272, 157] width 400 height 30
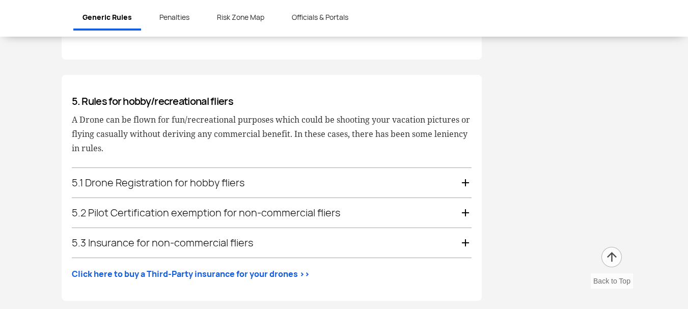
scroll to position [2249, 0]
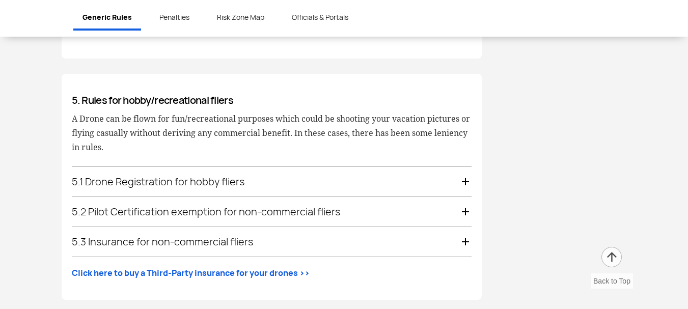
click at [243, 174] on div "5.1 Drone Registration for hobby fliers" at bounding box center [272, 182] width 400 height 30
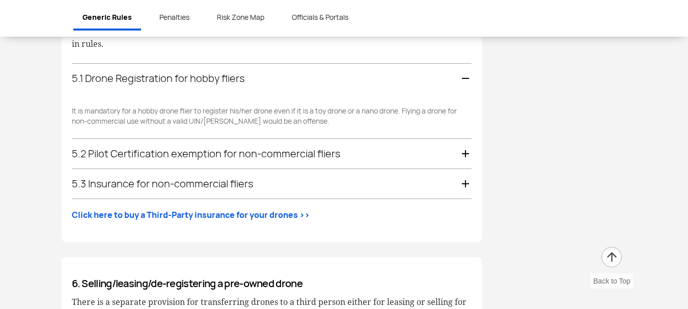
scroll to position [1842, 0]
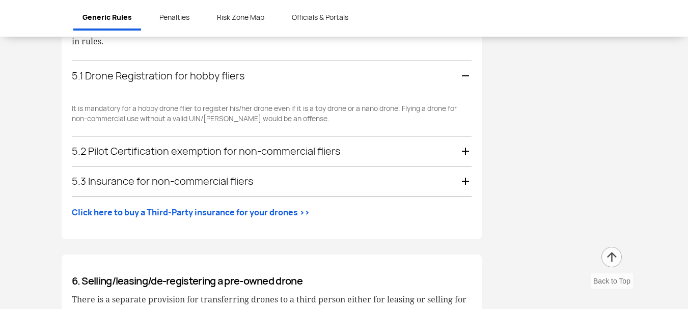
drag, startPoint x: 241, startPoint y: 139, endPoint x: 247, endPoint y: 159, distance: 20.3
click at [247, 159] on div "5.1 Drone Registration for hobby fliers It is mandatory for a hobby drone flier…" at bounding box center [272, 129] width 400 height 136
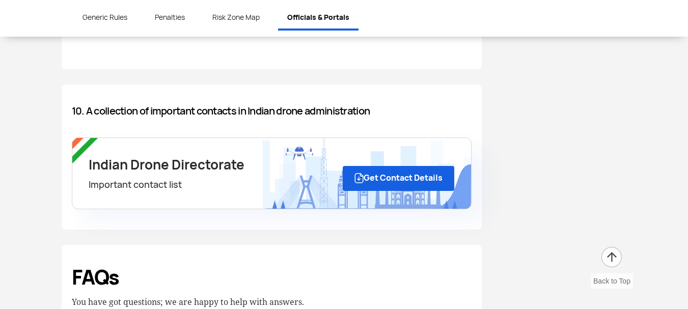
scroll to position [3471, 0]
